Goal: Task Accomplishment & Management: Manage account settings

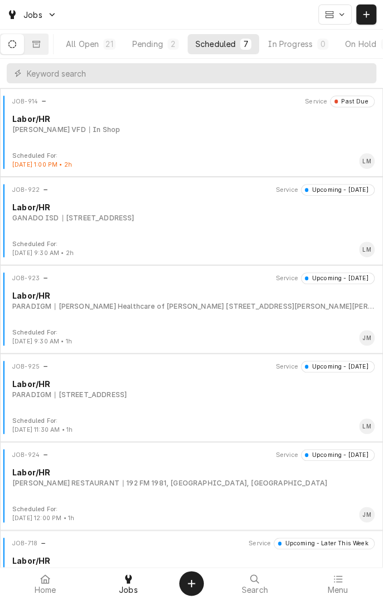
click at [45, 304] on div "PARADIGM" at bounding box center [31, 306] width 39 height 10
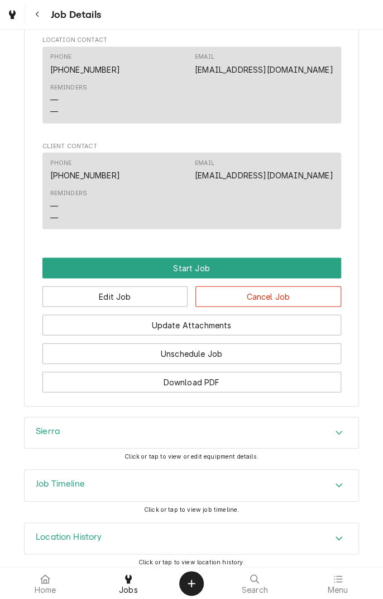
scroll to position [813, 0]
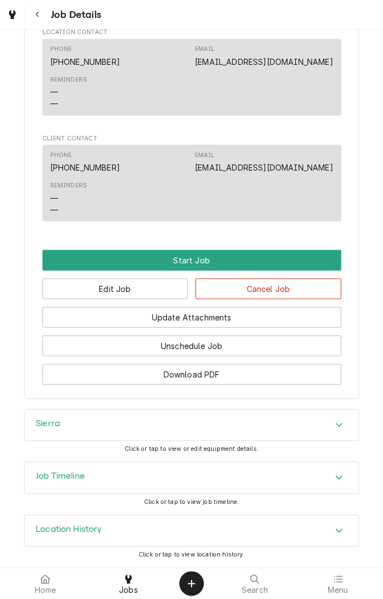
click at [324, 424] on div "Sierra" at bounding box center [192, 424] width 334 height 31
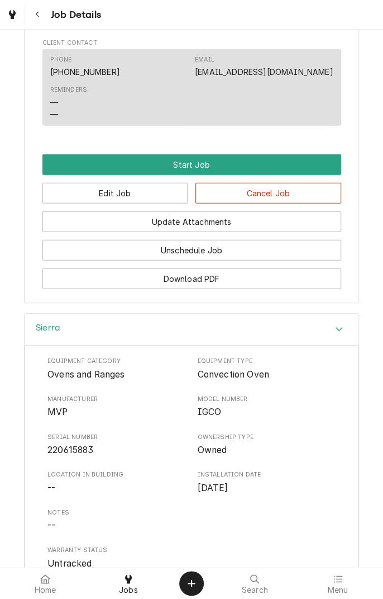
scroll to position [897, 0]
click at [36, 15] on icon "Navigate back" at bounding box center [36, 15] width 3 height 6
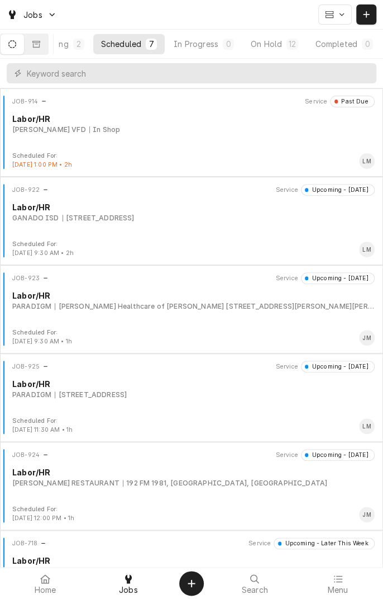
scroll to position [0, 105]
click at [262, 41] on div "On Hold" at bounding box center [262, 44] width 31 height 12
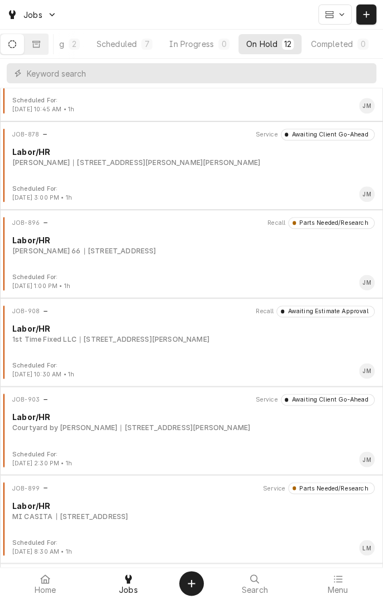
scroll to position [323, 0]
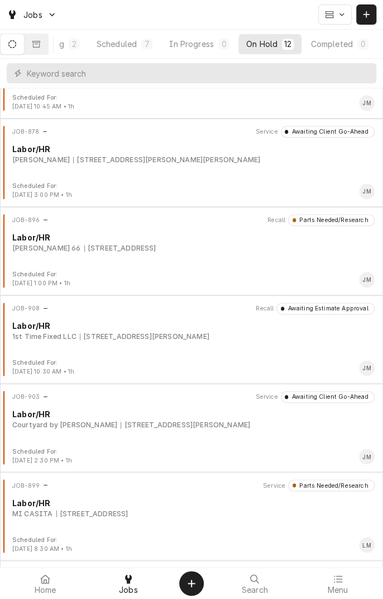
click at [187, 428] on div "[STREET_ADDRESS][PERSON_NAME]" at bounding box center [186, 425] width 130 height 10
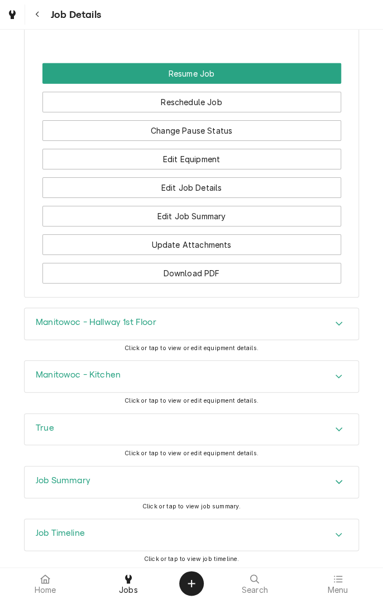
scroll to position [1120, 0]
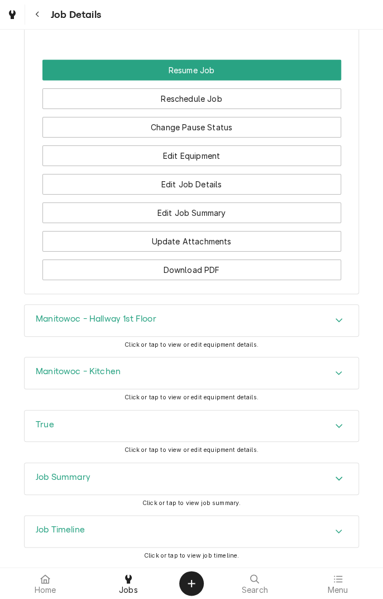
click at [309, 434] on div "True" at bounding box center [192, 425] width 334 height 31
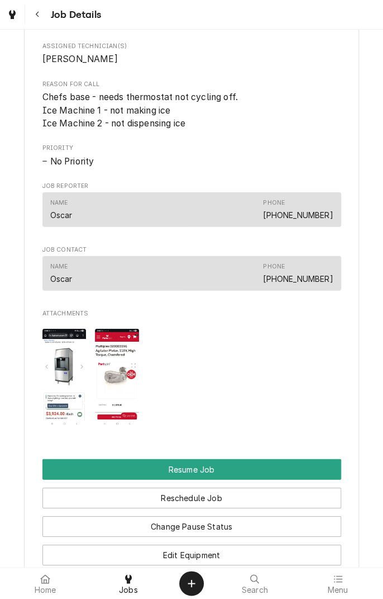
scroll to position [734, 0]
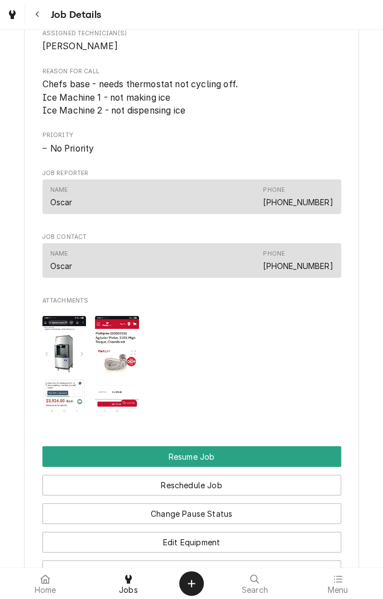
click at [115, 372] on img "Attachments" at bounding box center [117, 365] width 44 height 98
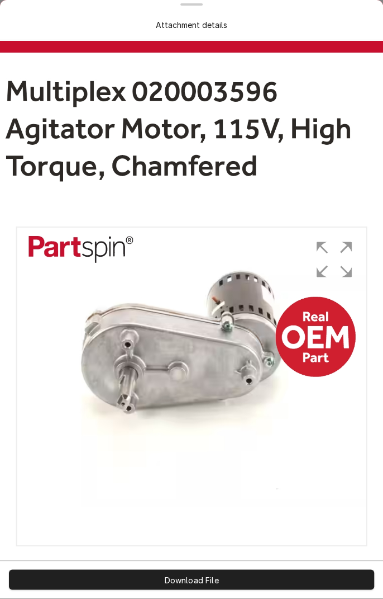
scroll to position [0, 0]
